Goal: Task Accomplishment & Management: Complete application form

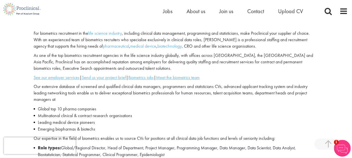
scroll to position [148, 0]
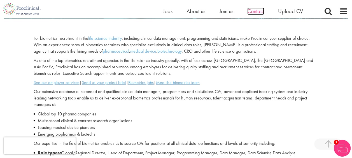
click at [255, 10] on span "Contact" at bounding box center [255, 11] width 17 height 7
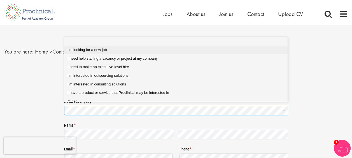
click at [104, 48] on span "I'm looking for a new job" at bounding box center [87, 50] width 39 height 4
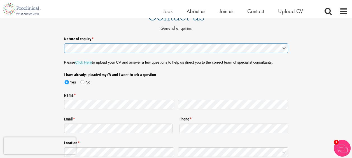
scroll to position [56, 0]
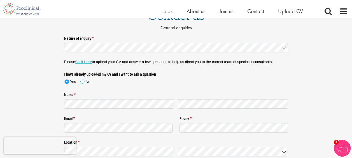
click at [82, 82] on span at bounding box center [82, 82] width 4 height 4
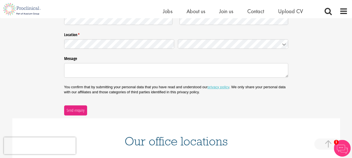
scroll to position [168, 0]
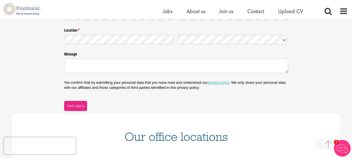
click at [168, 52] on label "Message" at bounding box center [176, 53] width 224 height 7
click at [168, 59] on textarea "Message" at bounding box center [176, 66] width 224 height 14
click at [169, 64] on textarea "Message" at bounding box center [176, 66] width 224 height 14
click at [117, 71] on textarea "Message" at bounding box center [176, 66] width 224 height 14
paste textarea "Mehwish Saleem LS13 4LR, Greenthorpe Road Leeds, UK Mehwishsaleem443@yahoo.com …"
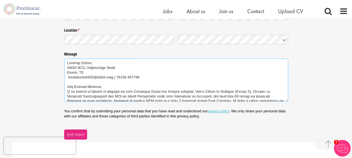
scroll to position [0, 0]
click at [111, 83] on textarea "Message" at bounding box center [176, 80] width 224 height 43
click at [111, 88] on textarea "Message" at bounding box center [176, 80] width 224 height 43
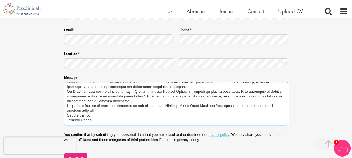
scroll to position [168, 0]
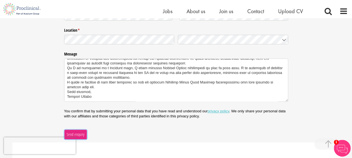
type textarea "Mehwish Saleem LS13 4LR, Greenthorpe Road Leeds, UK Mehwishsaleem443@yahoo.com …"
click at [74, 134] on span "Send enquiry" at bounding box center [75, 134] width 18 height 6
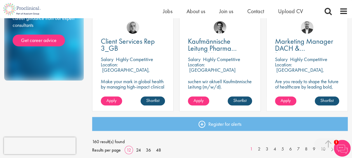
scroll to position [448, 0]
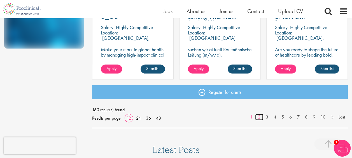
click at [260, 116] on link "2" at bounding box center [259, 117] width 8 height 6
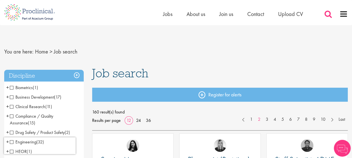
click at [331, 12] on span at bounding box center [328, 14] width 8 height 8
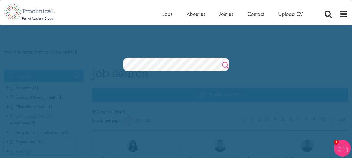
click at [223, 63] on link "Search" at bounding box center [225, 66] width 7 height 11
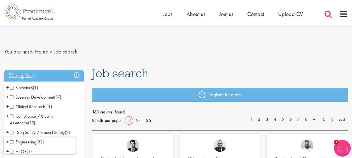
click at [330, 12] on span at bounding box center [328, 14] width 8 height 8
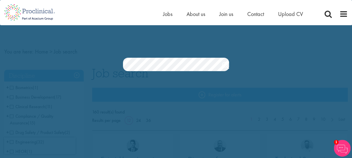
click at [132, 6] on div "Home Jobs About us Join us Contact Upload CV" at bounding box center [174, 10] width 348 height 21
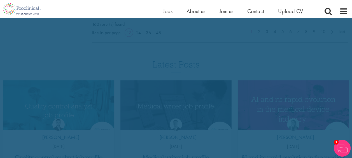
scroll to position [571, 0]
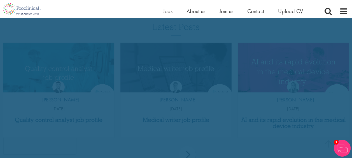
click at [345, 148] on img at bounding box center [342, 148] width 17 height 17
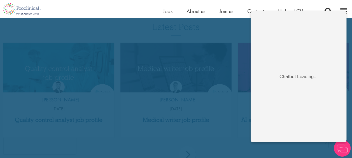
scroll to position [432, 0]
